Goal: Download file/media

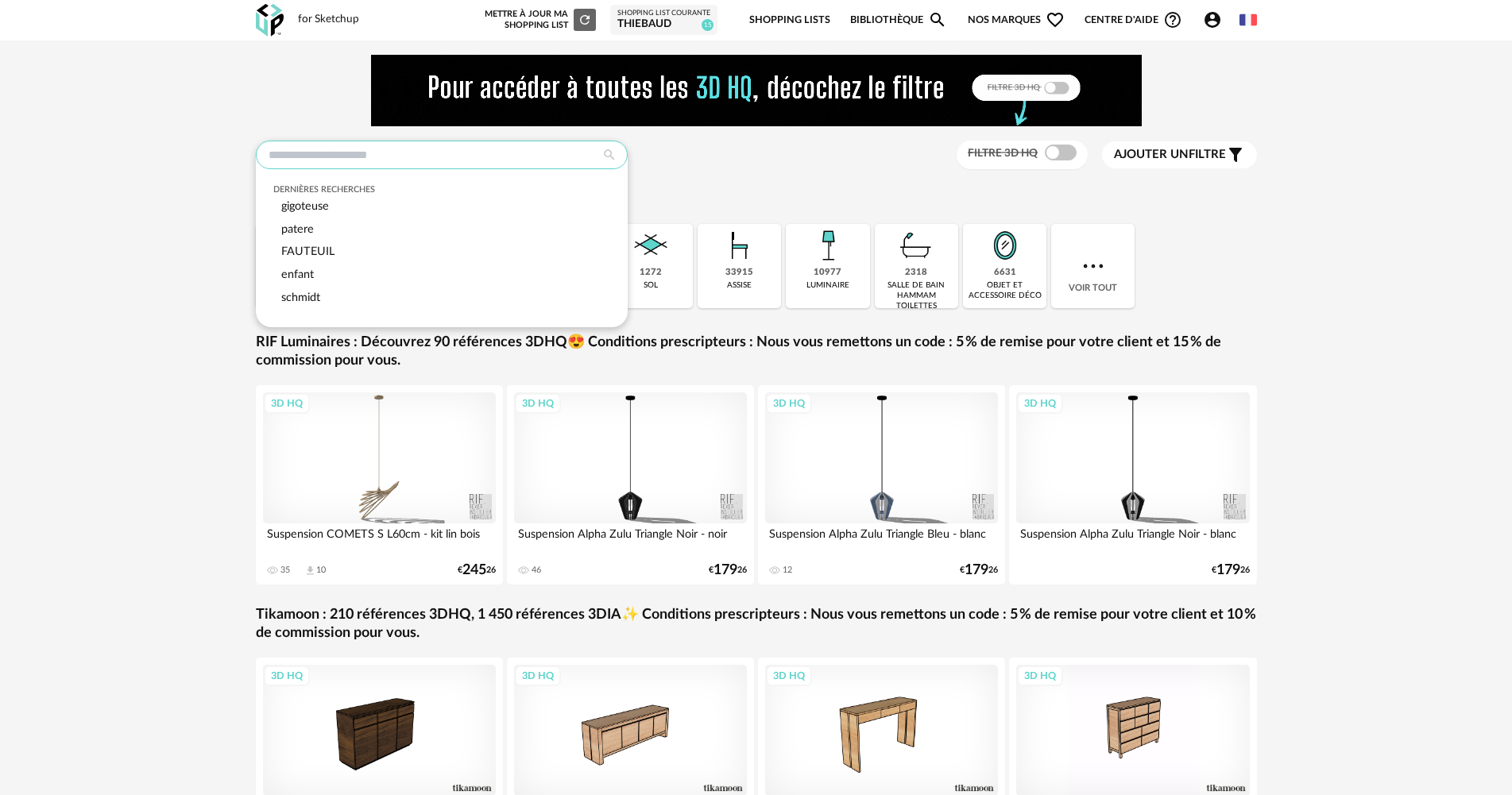
click at [462, 153] on input "text" at bounding box center [441, 155] width 372 height 29
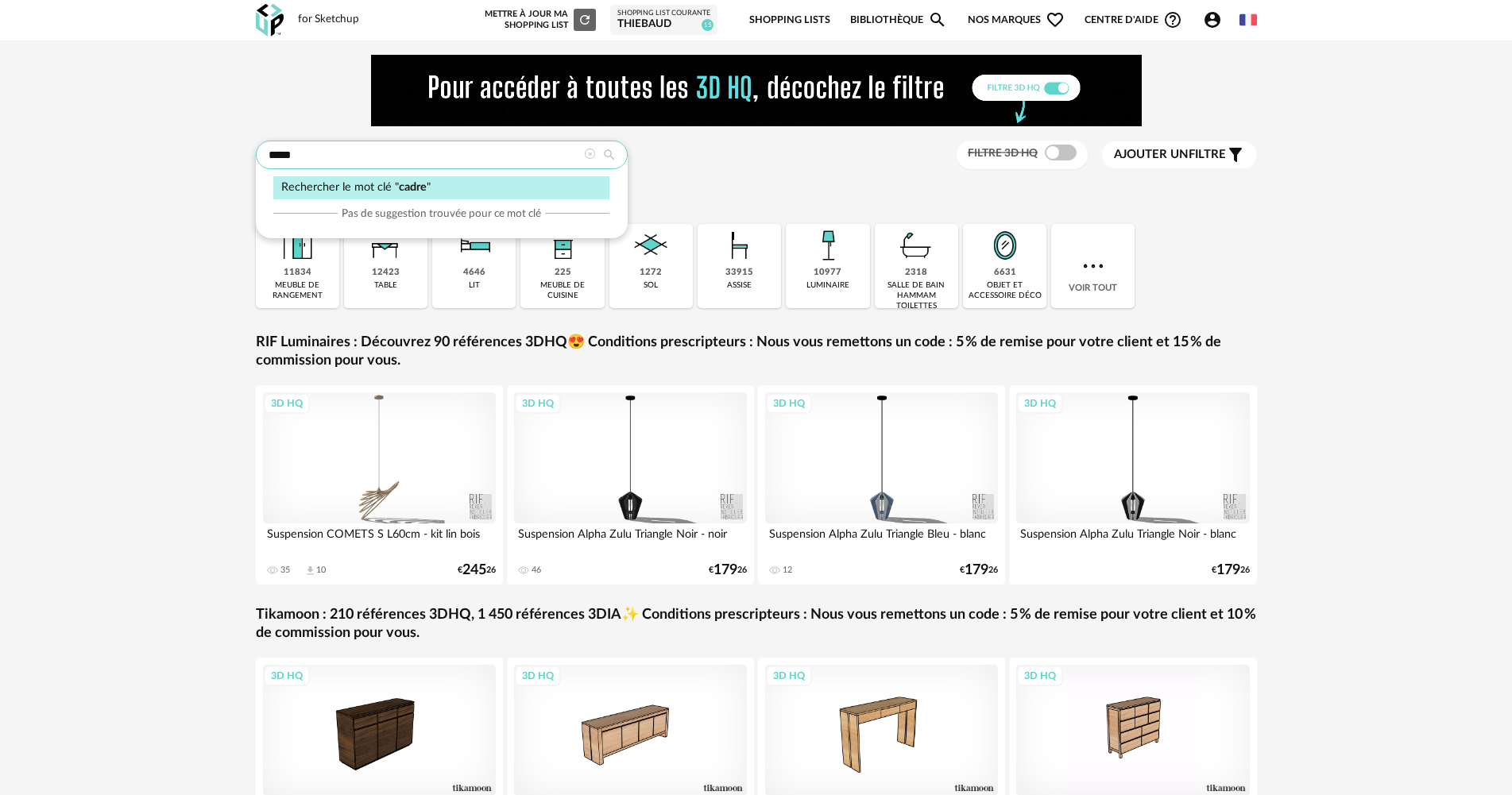
type input "*****"
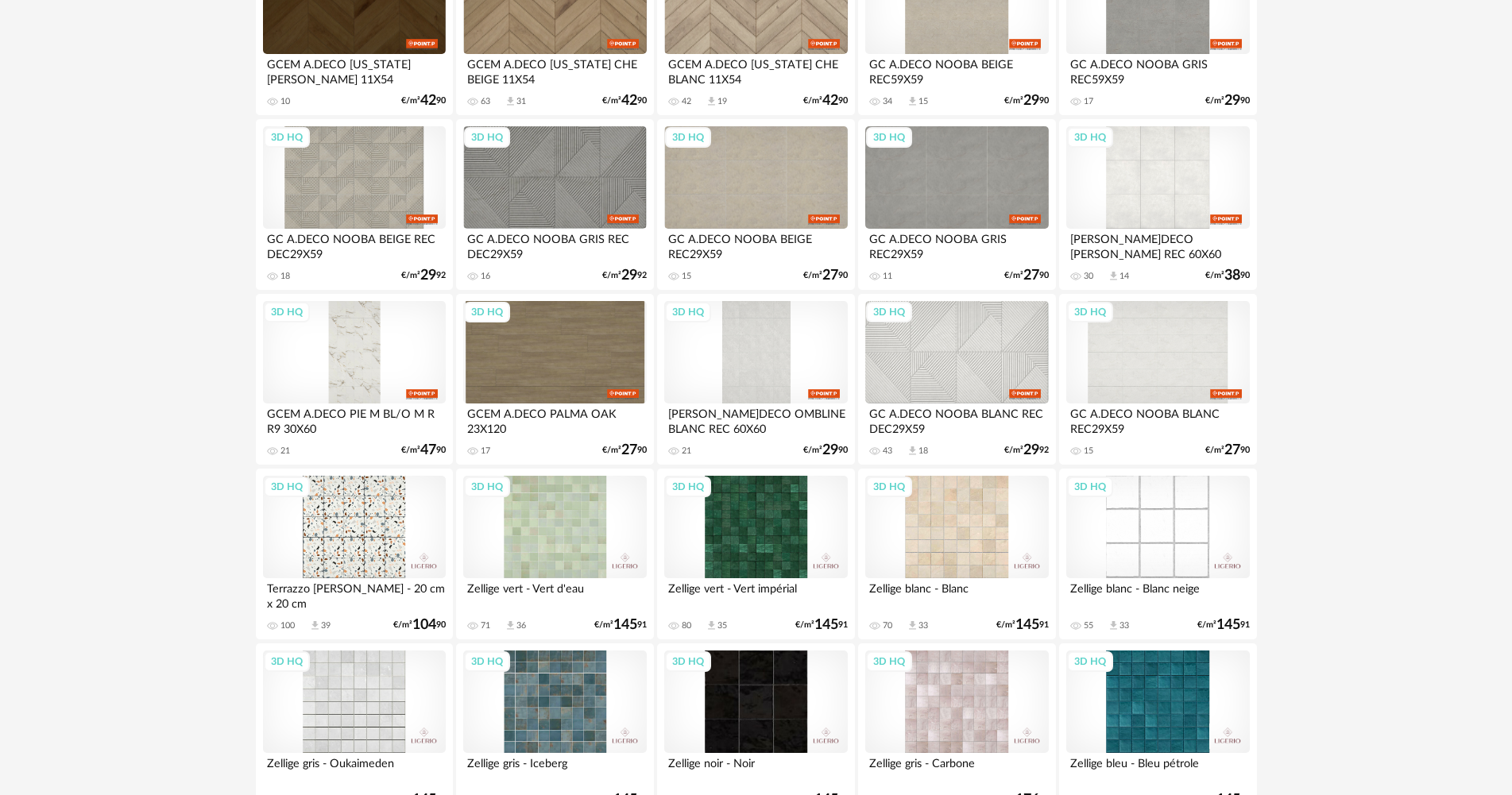
scroll to position [3114, 0]
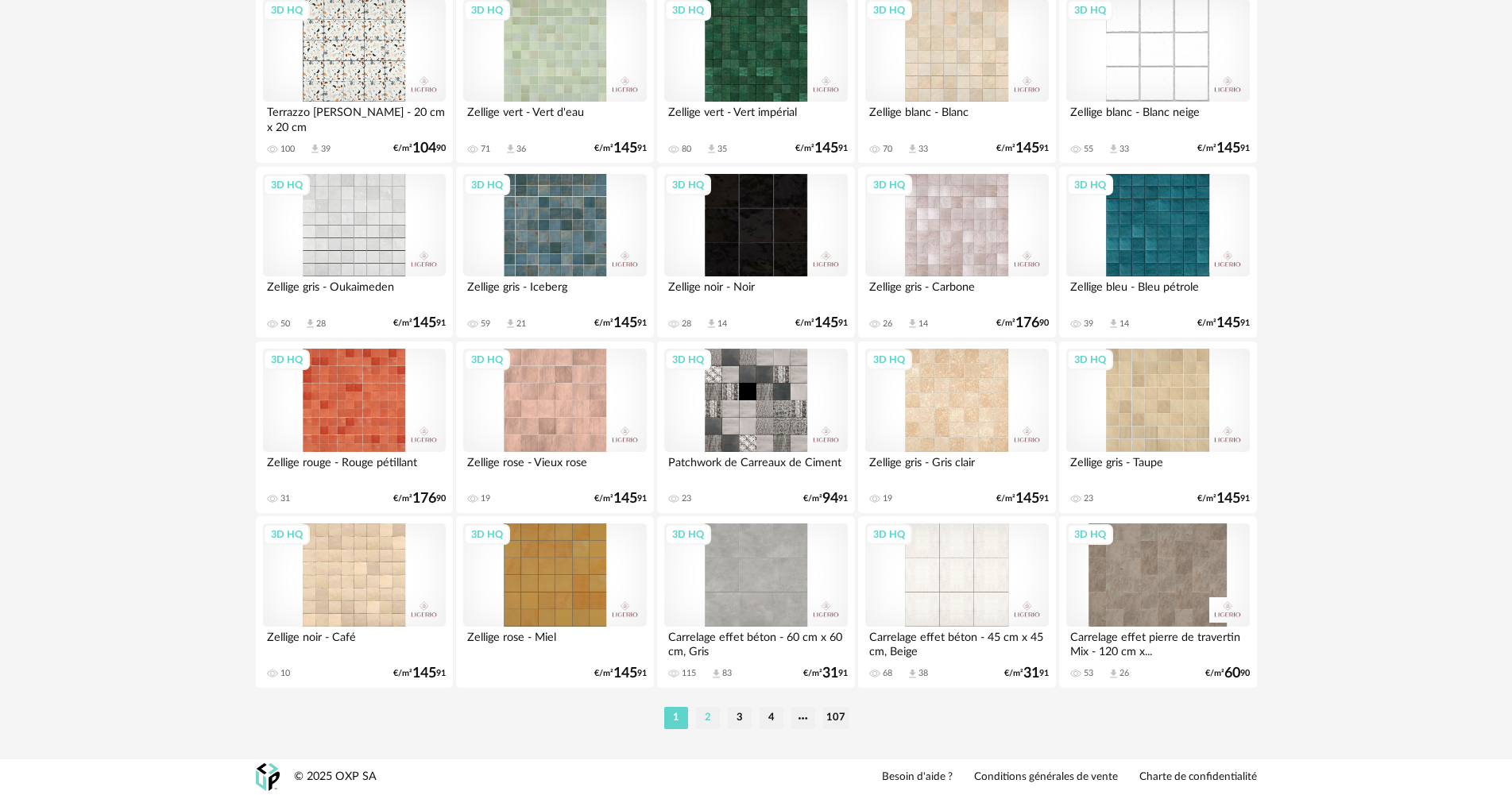
click at [705, 712] on li "2" at bounding box center [707, 718] width 24 height 22
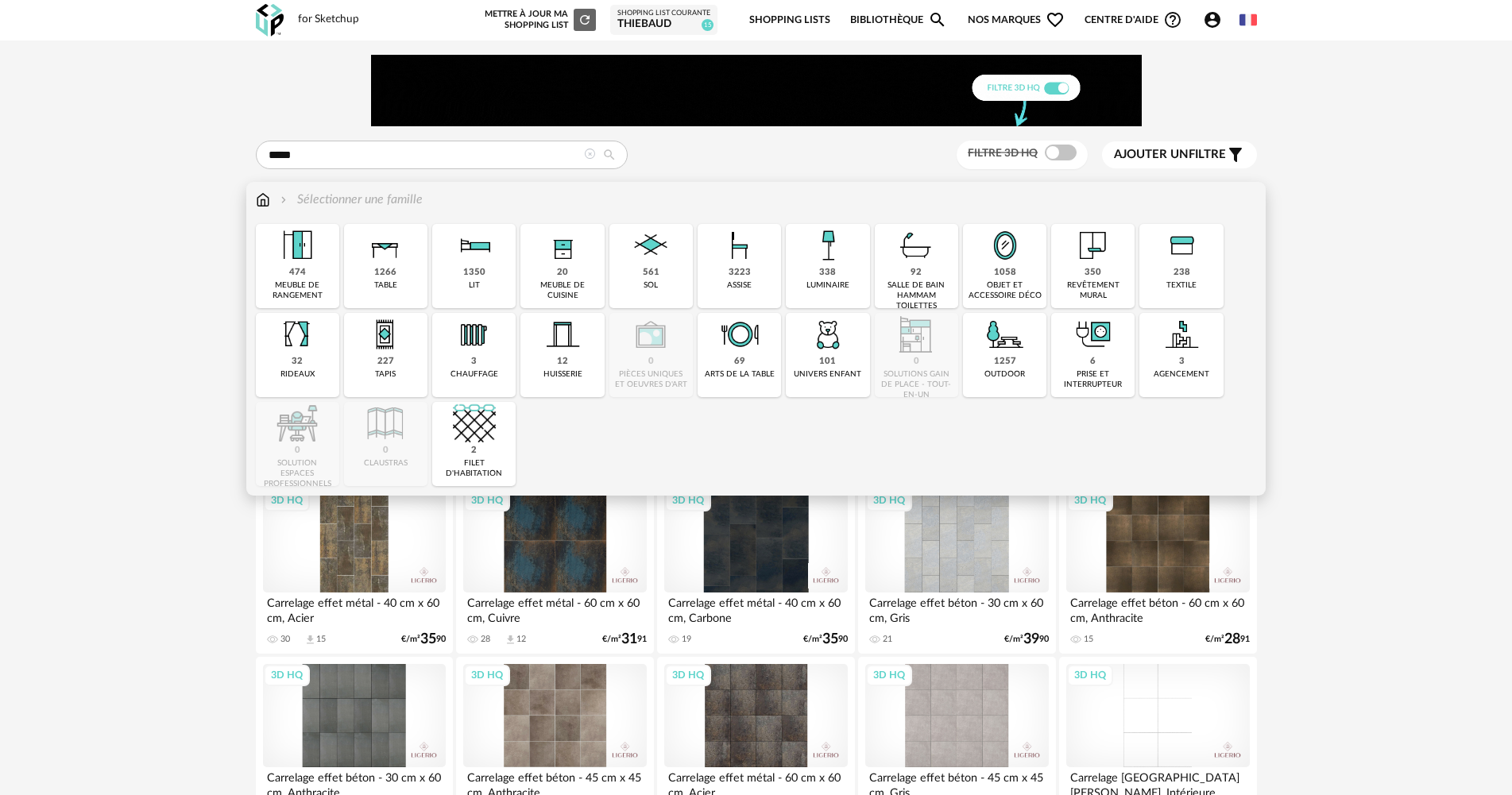
click at [260, 198] on img at bounding box center [262, 199] width 14 height 18
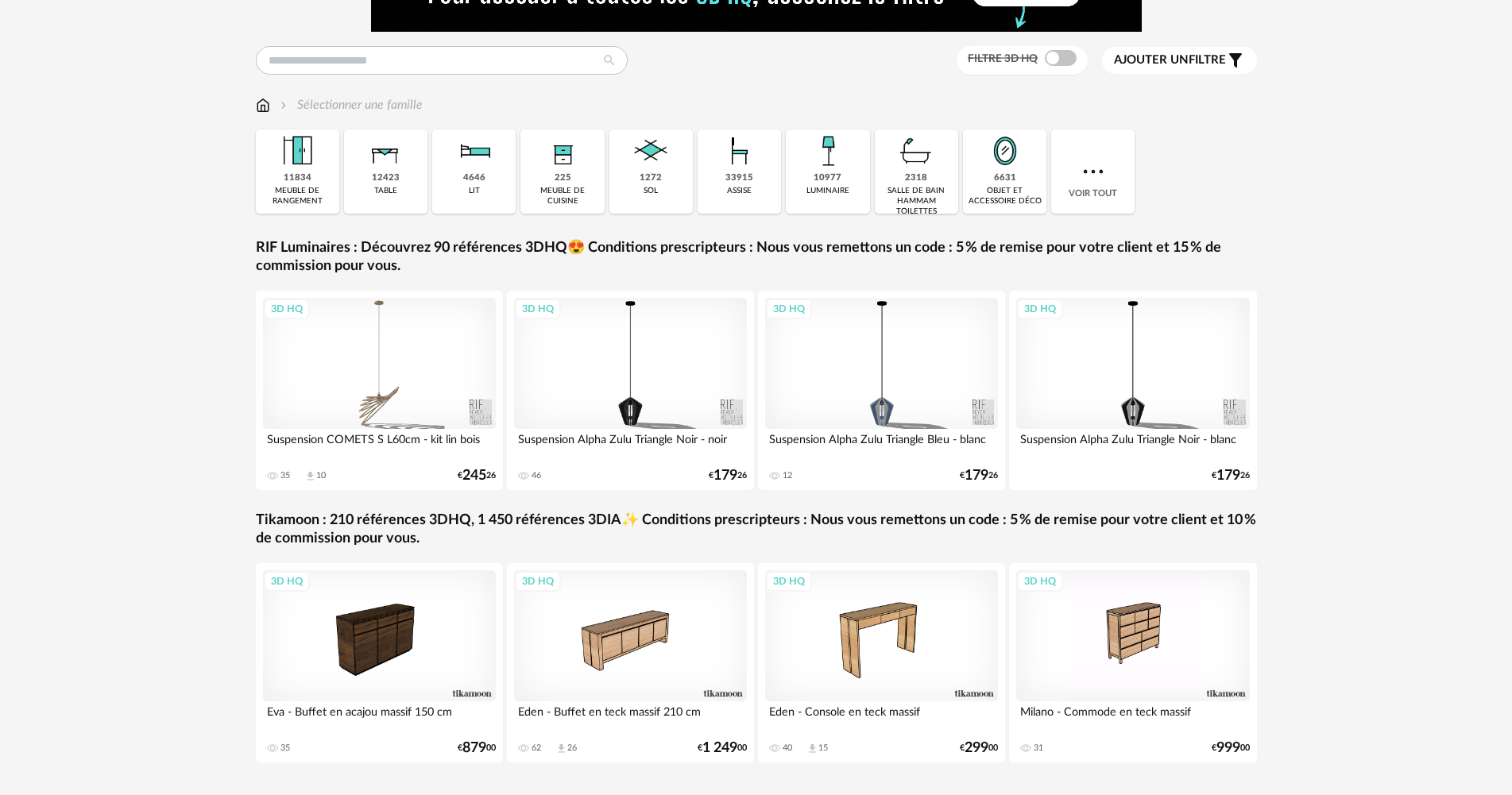
scroll to position [147, 0]
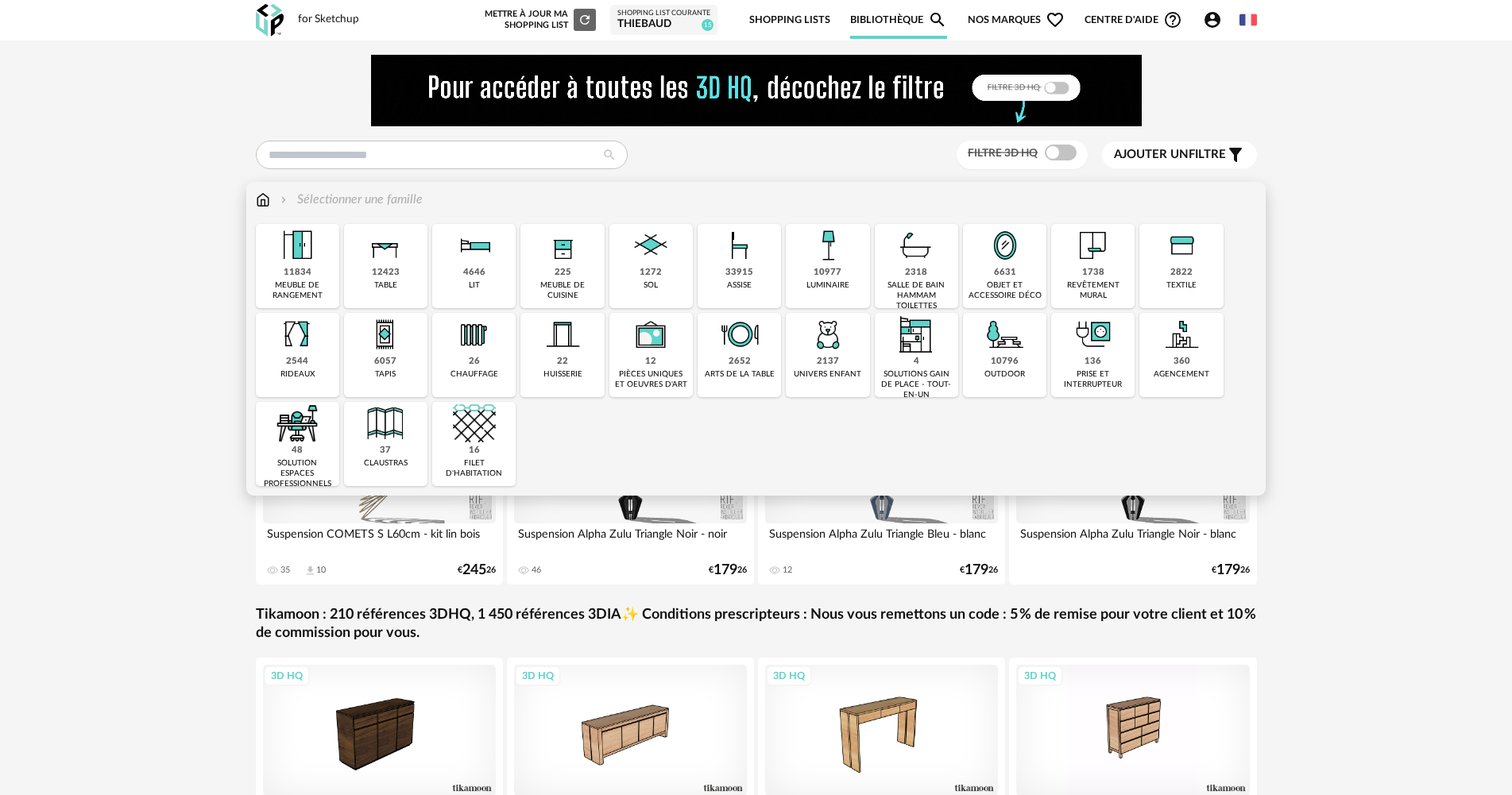
click at [829, 357] on div "2137" at bounding box center [828, 361] width 22 height 12
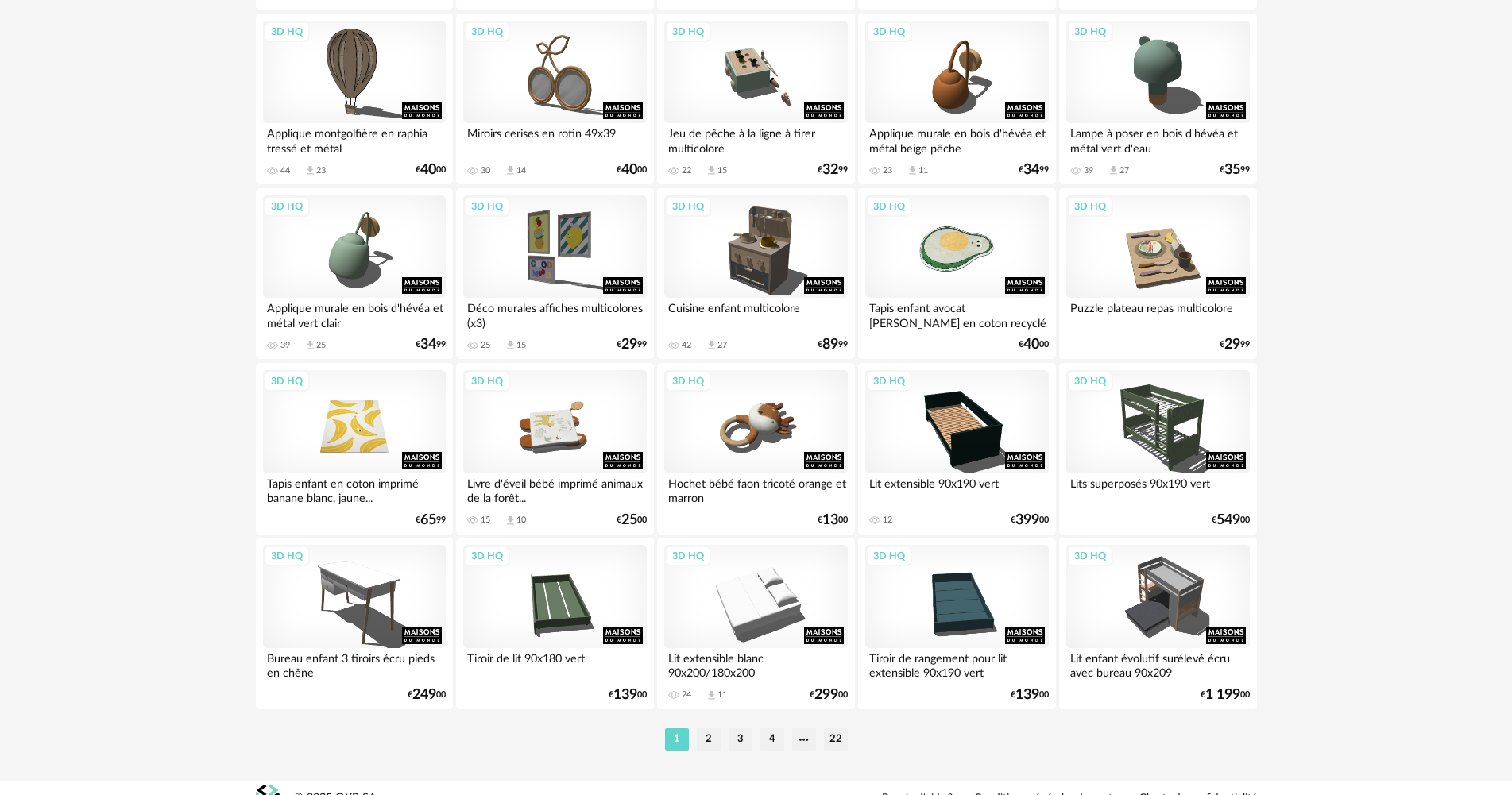
scroll to position [3114, 0]
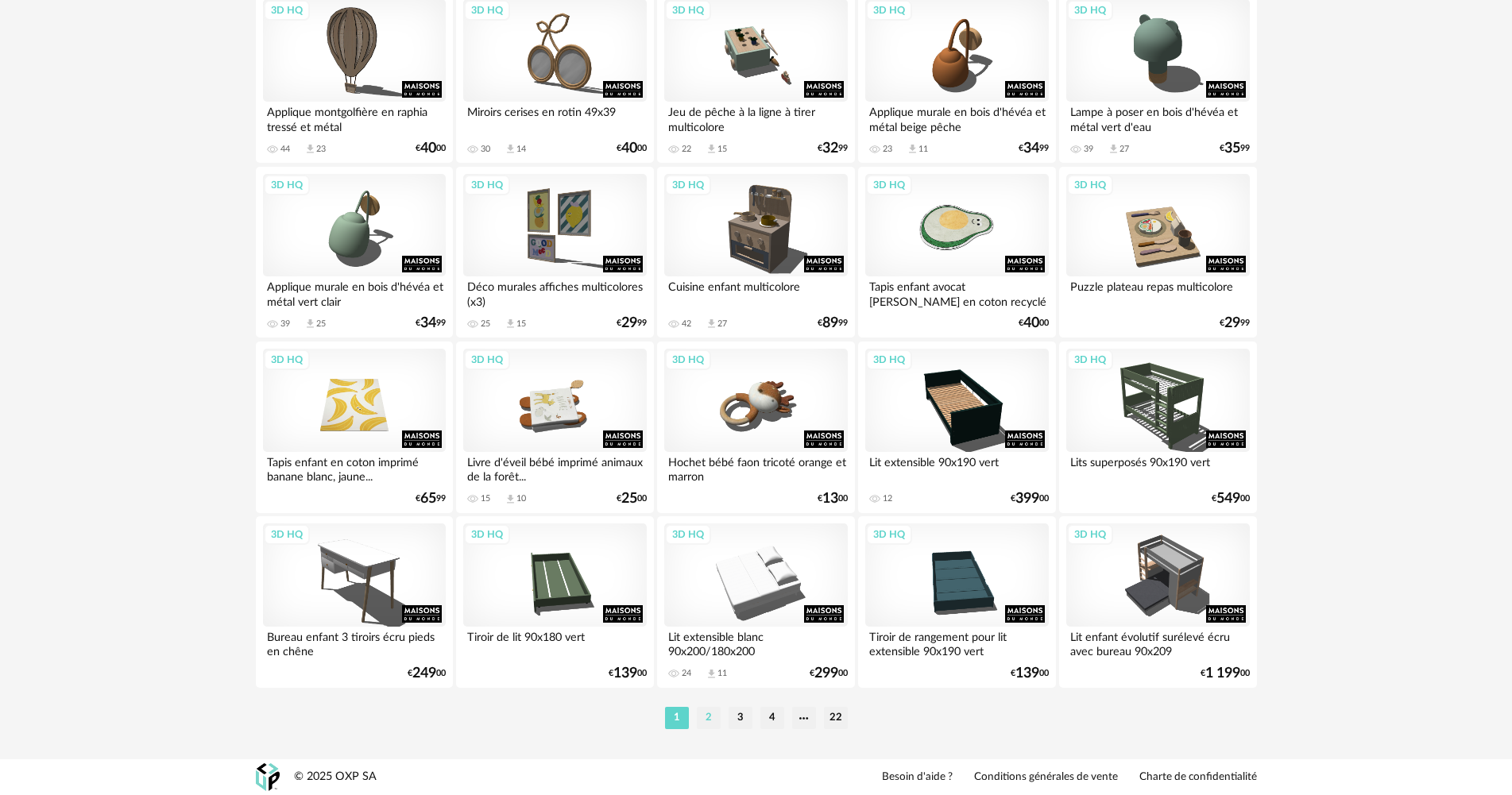
click at [707, 713] on li "2" at bounding box center [708, 718] width 24 height 22
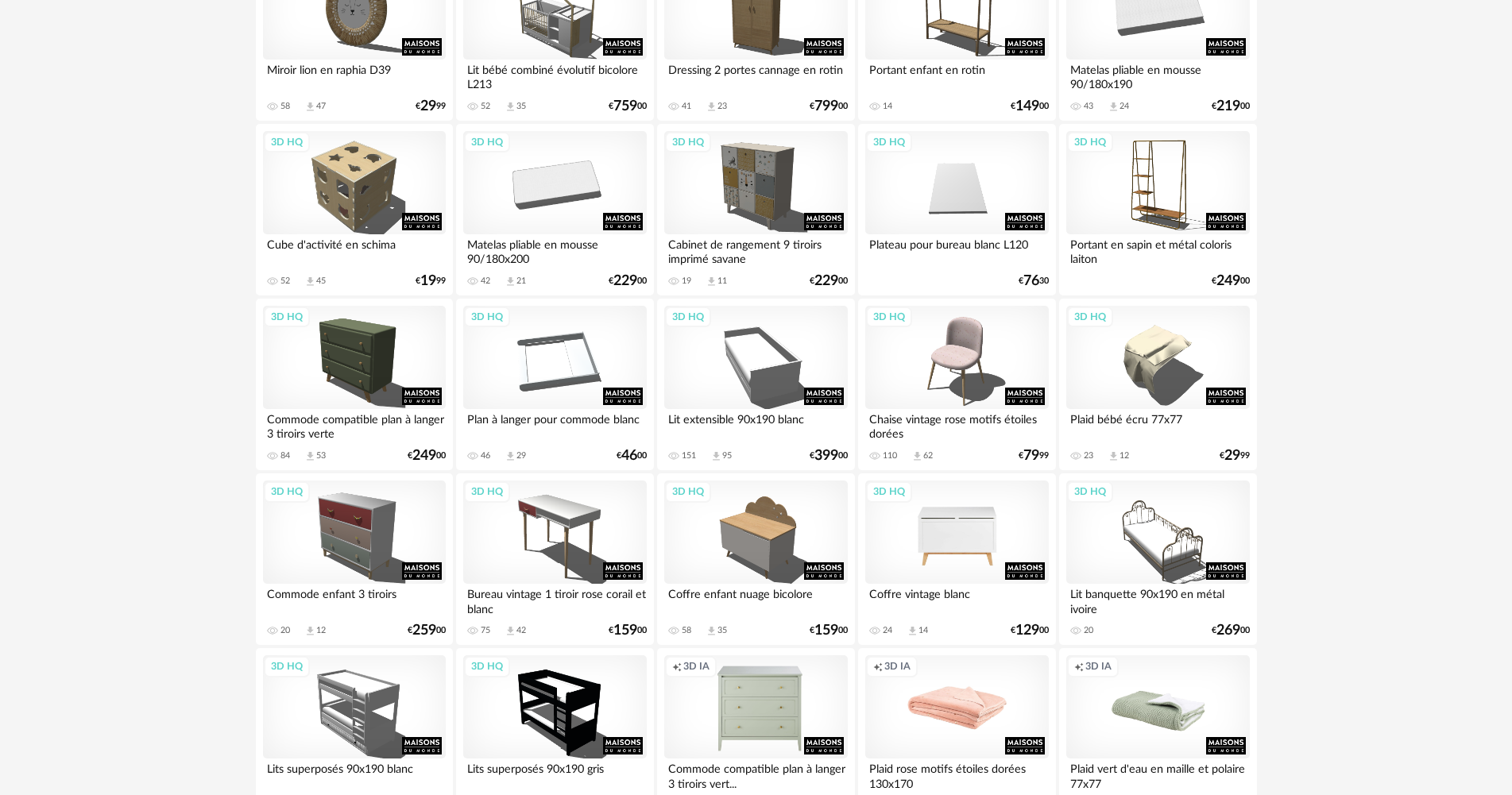
scroll to position [1589, 0]
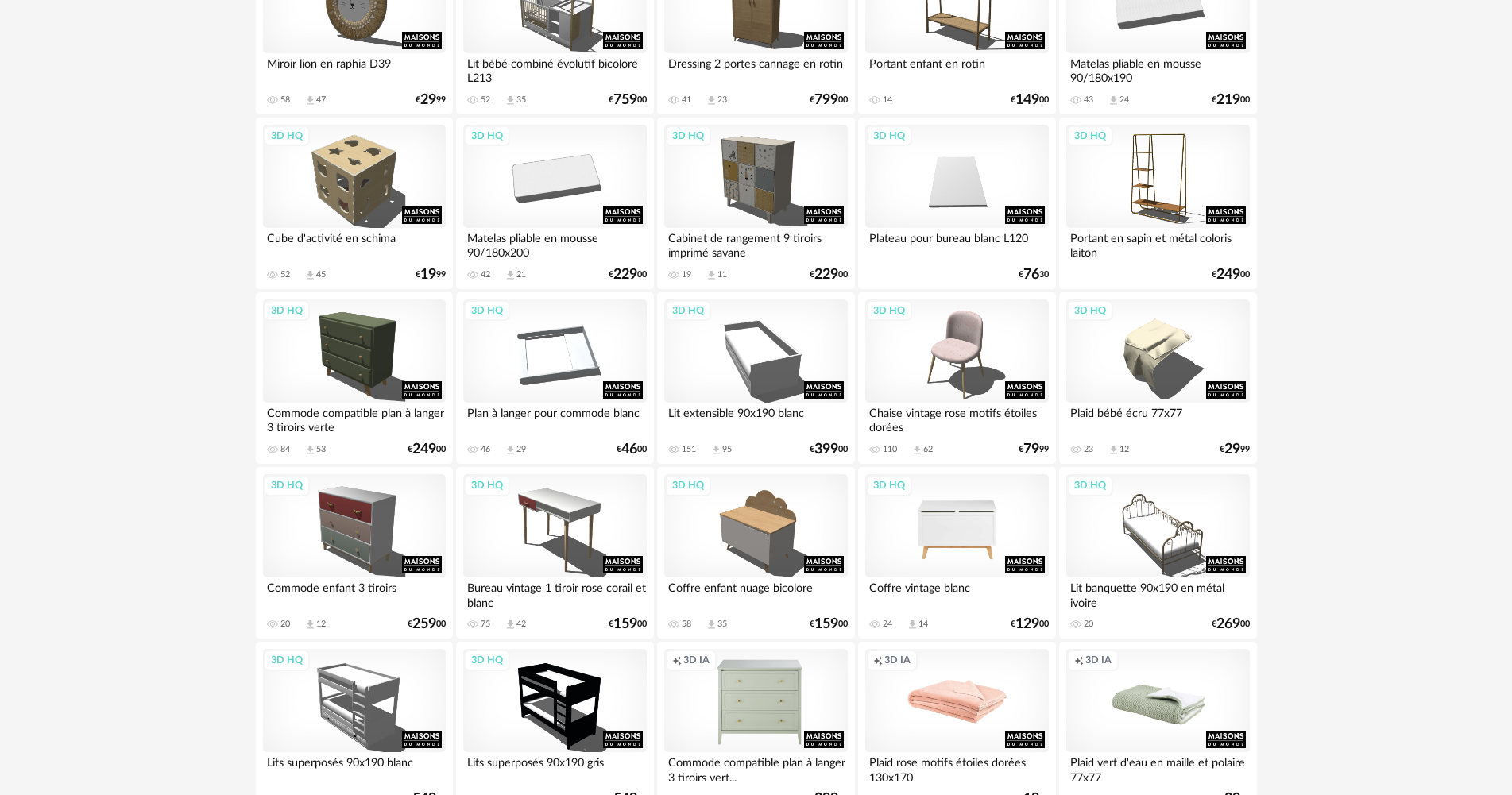
click at [959, 521] on div "3D HQ" at bounding box center [957, 526] width 183 height 103
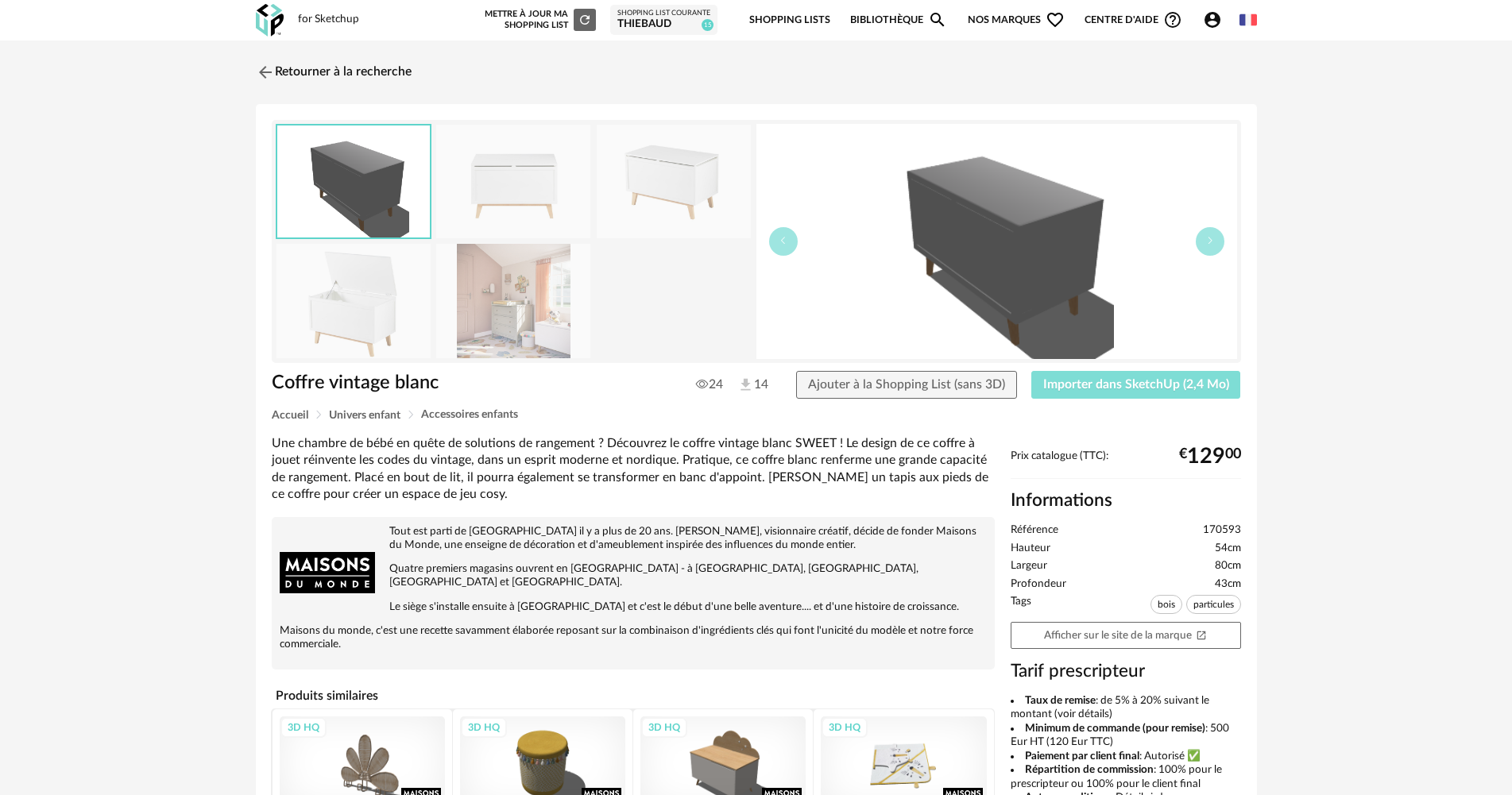
click at [1136, 390] on span "Importer dans SketchUp (2,4 Mo)" at bounding box center [1136, 384] width 186 height 12
